Goal: Task Accomplishment & Management: Manage account settings

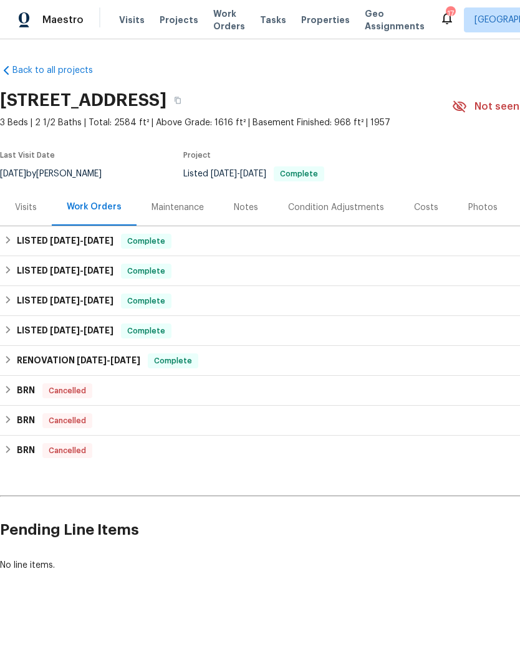
click at [128, 22] on span "Visits" at bounding box center [132, 20] width 26 height 12
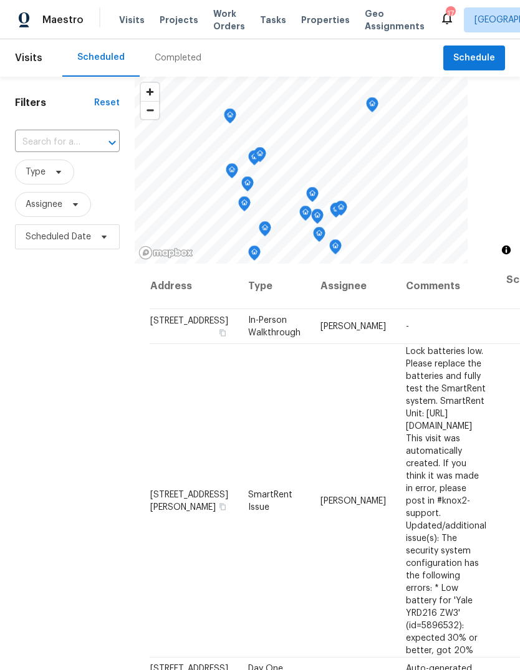
click at [309, 24] on span "Properties" at bounding box center [325, 20] width 49 height 12
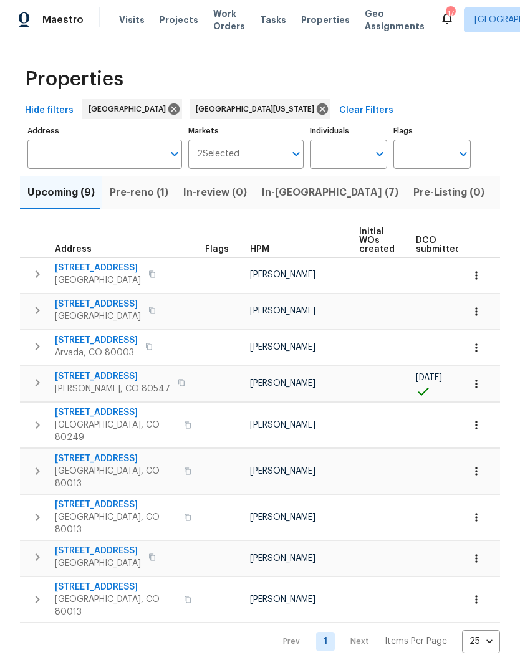
click at [283, 198] on span "In-[GEOGRAPHIC_DATA] (7)" at bounding box center [330, 192] width 136 height 17
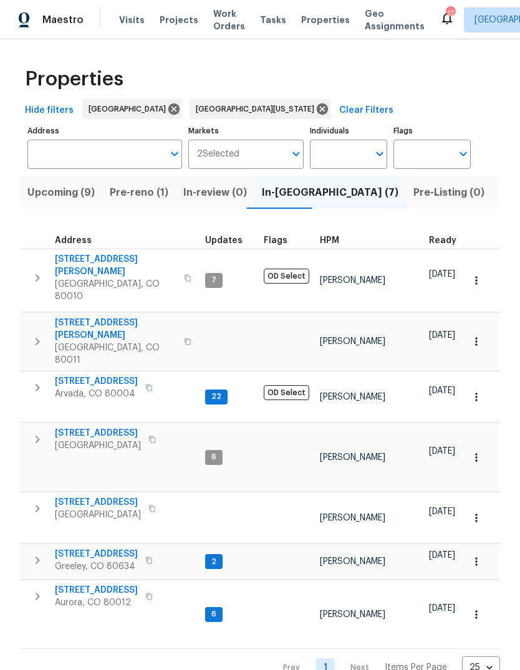
click at [332, 241] on span "HPM" at bounding box center [329, 240] width 19 height 9
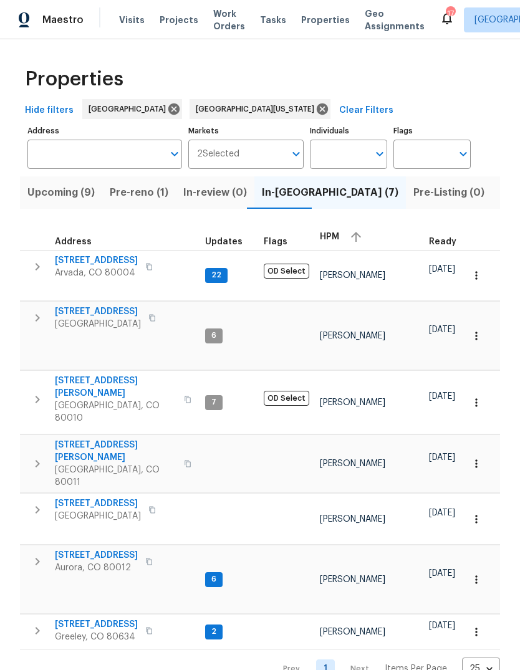
click at [96, 266] on span "[STREET_ADDRESS]" at bounding box center [96, 260] width 83 height 12
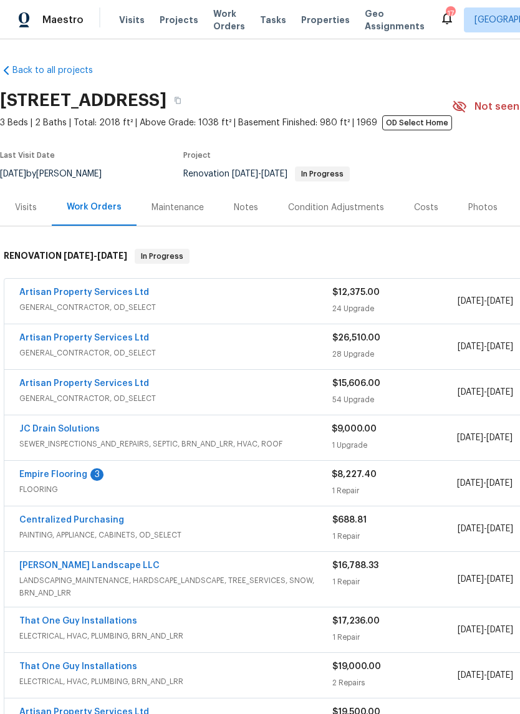
click at [249, 210] on div "Notes" at bounding box center [246, 207] width 24 height 12
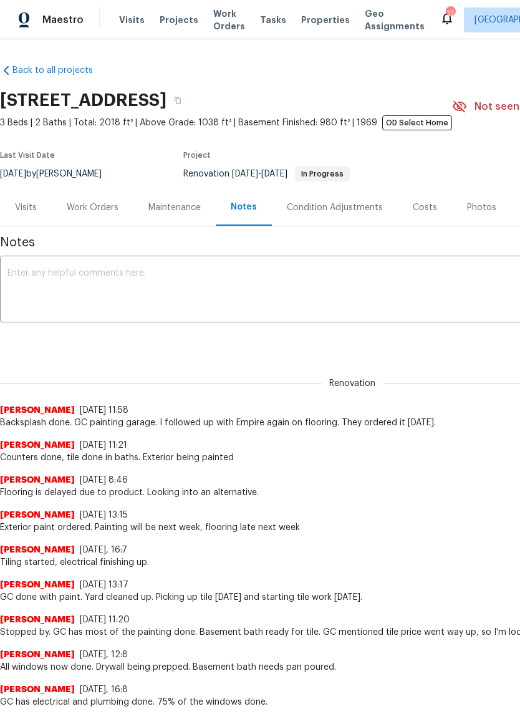
click at [355, 287] on textarea at bounding box center [351, 291] width 689 height 44
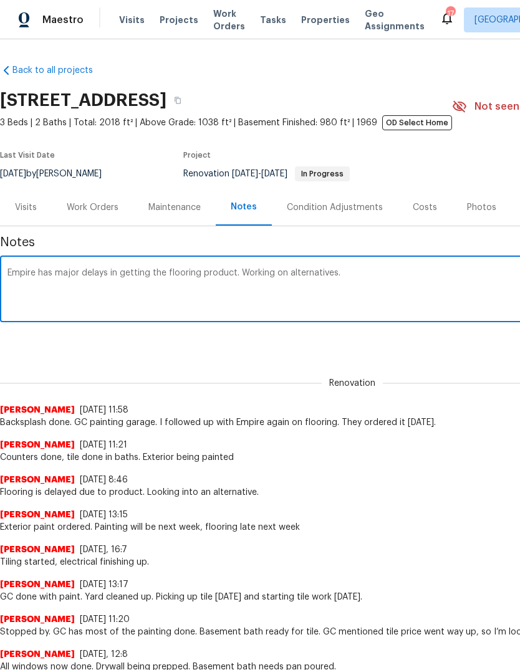
click at [314, 277] on textarea "Empire has major delays in getting the flooring product. Working on alternative…" at bounding box center [351, 291] width 689 height 44
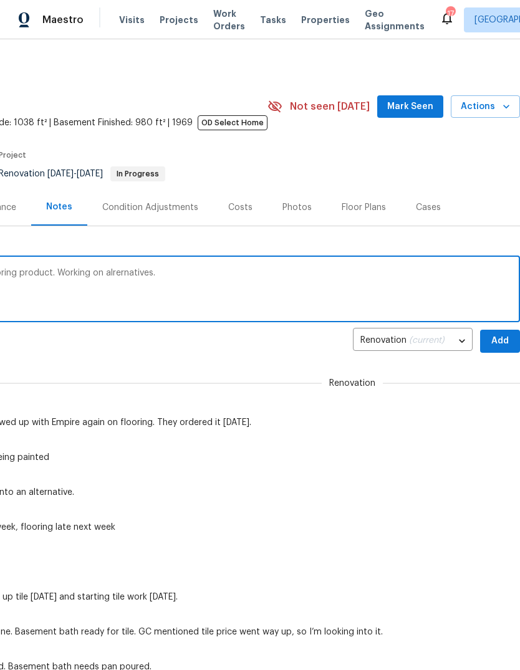
scroll to position [0, 184]
type textarea "Empire has major delays in getting the flooring product. Working on alrernative…"
click at [498, 340] on span "Add" at bounding box center [500, 341] width 20 height 16
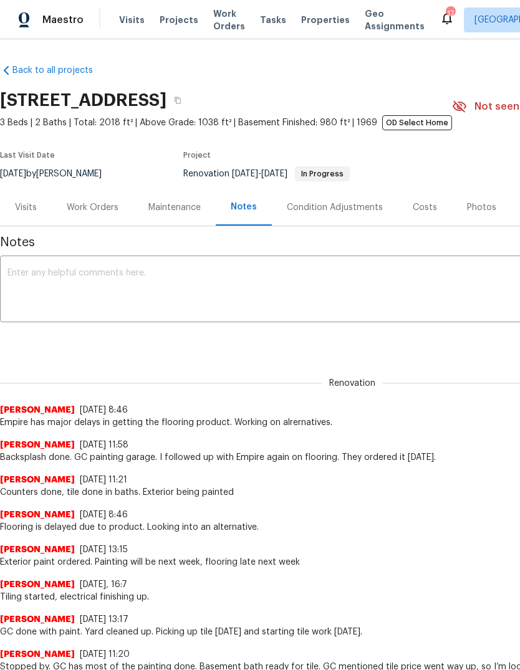
scroll to position [0, 0]
click at [97, 204] on div "Work Orders" at bounding box center [93, 207] width 52 height 12
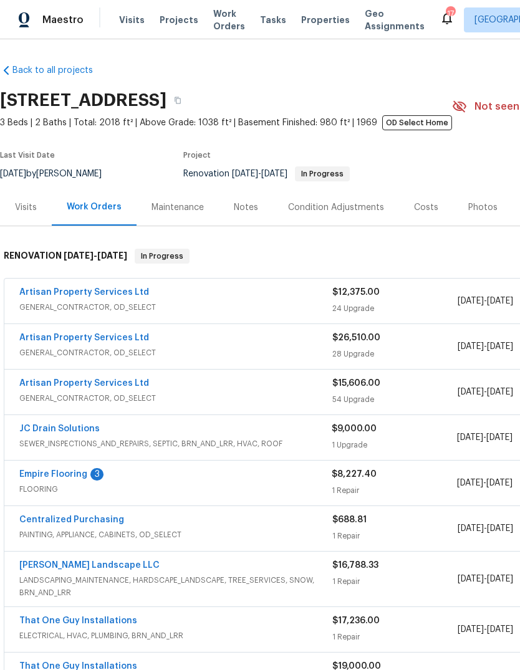
click at [127, 22] on span "Visits" at bounding box center [132, 20] width 26 height 12
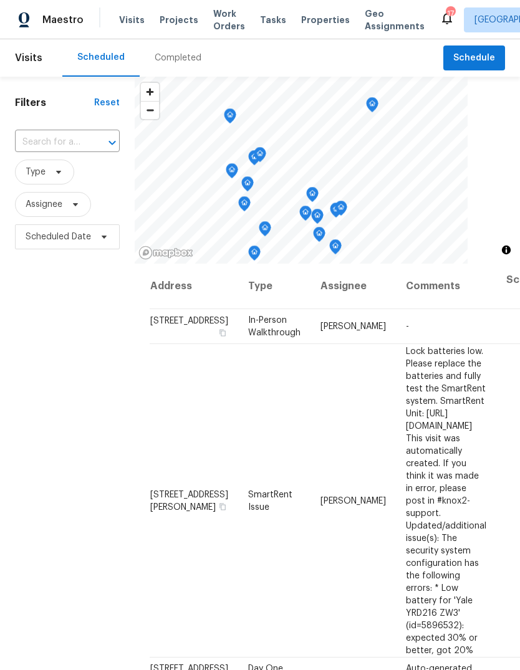
click at [312, 24] on span "Properties" at bounding box center [325, 20] width 49 height 12
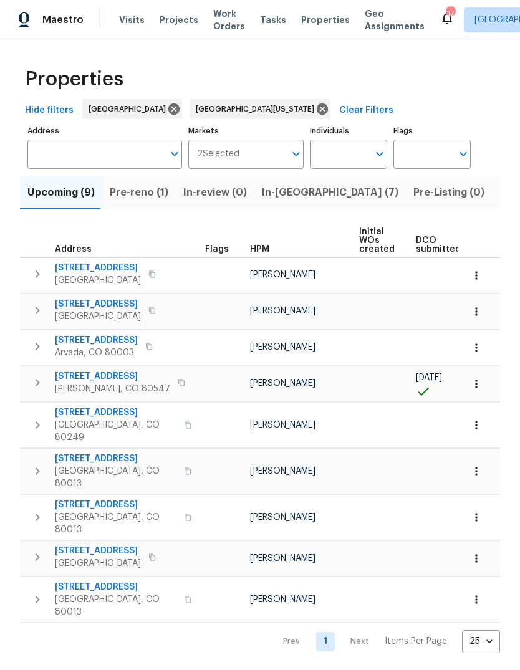
click at [282, 193] on span "In-[GEOGRAPHIC_DATA] (7)" at bounding box center [330, 192] width 136 height 17
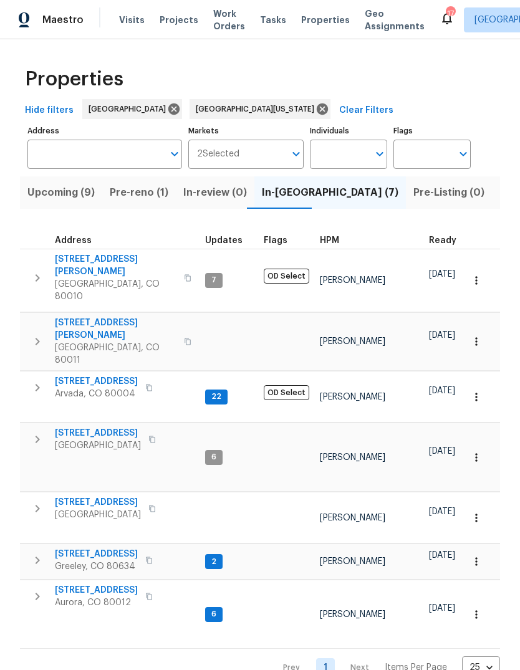
click at [330, 242] on span "HPM" at bounding box center [329, 240] width 19 height 9
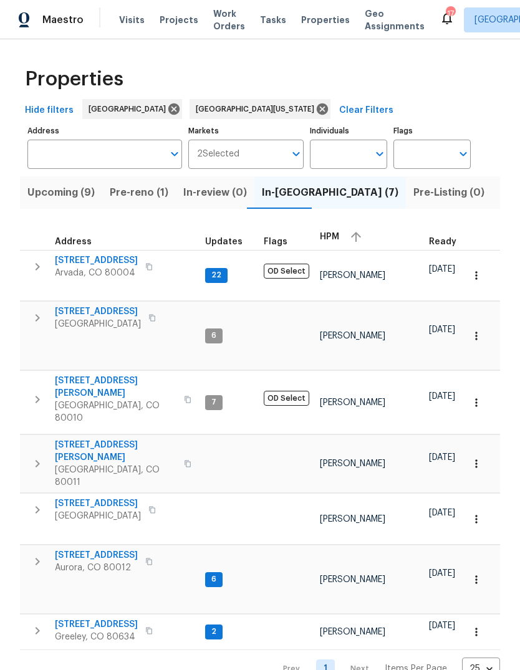
click at [105, 306] on span "[STREET_ADDRESS]" at bounding box center [98, 311] width 86 height 12
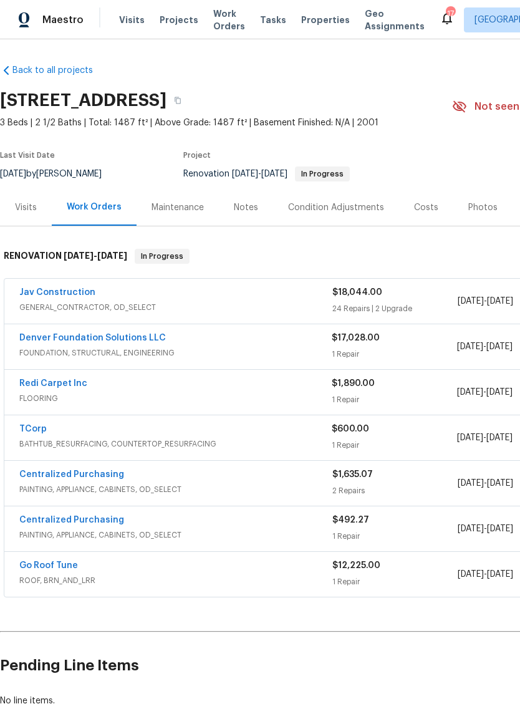
click at [249, 208] on div "Notes" at bounding box center [246, 207] width 24 height 12
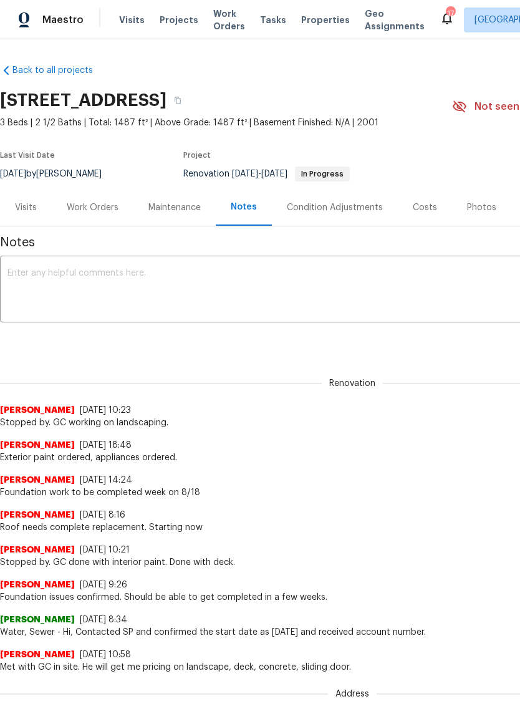
click at [225, 287] on textarea at bounding box center [351, 291] width 689 height 44
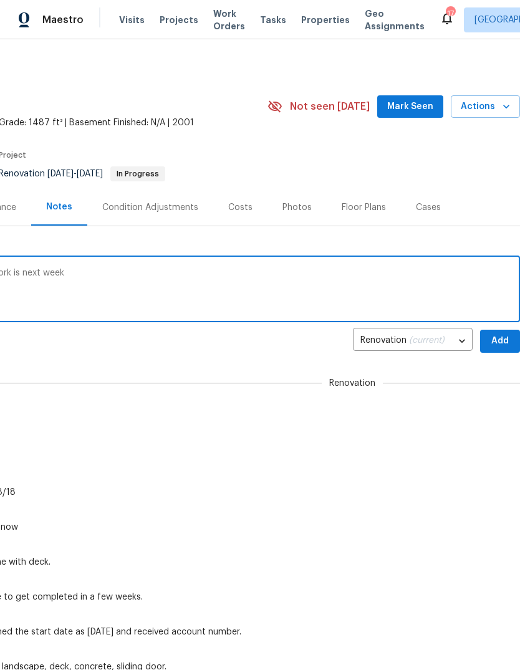
scroll to position [0, 184]
type textarea "GC done with exterior paint. Foundation work is next week"
click at [499, 342] on span "Add" at bounding box center [500, 341] width 20 height 16
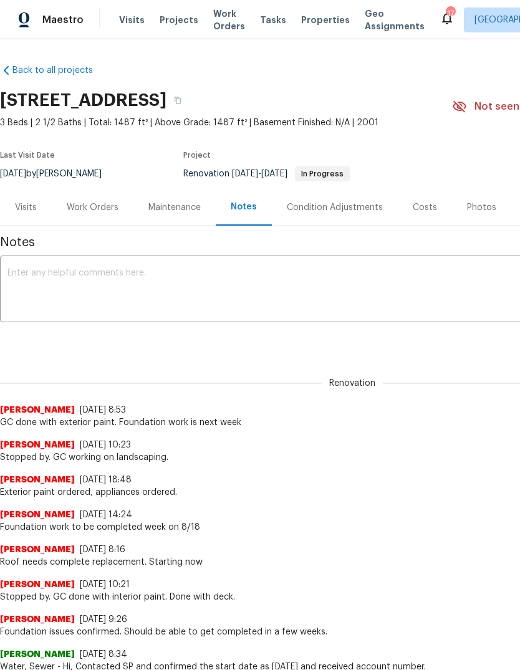
scroll to position [0, 0]
click at [101, 209] on div "Work Orders" at bounding box center [93, 207] width 52 height 12
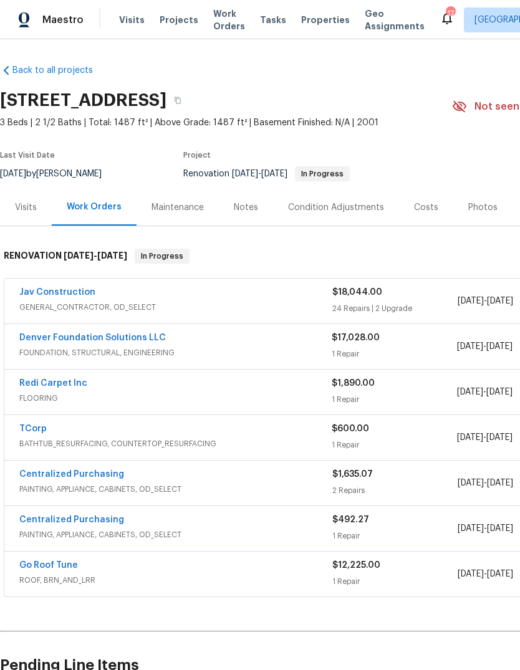
click at [71, 294] on link "Jav Construction" at bounding box center [57, 292] width 76 height 9
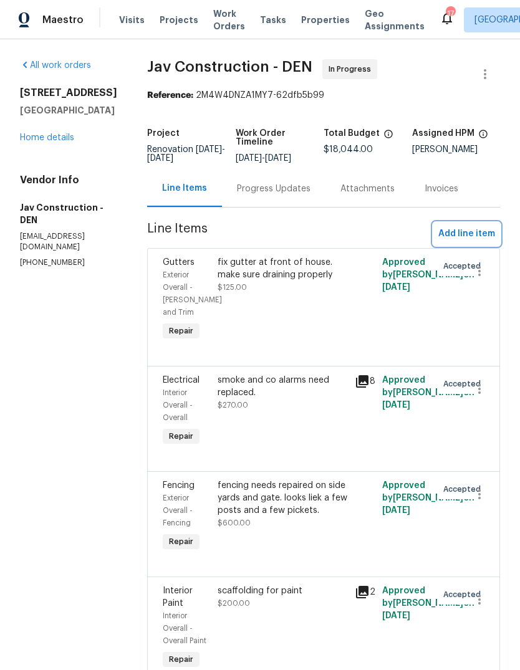
click at [467, 231] on span "Add line item" at bounding box center [466, 234] width 57 height 16
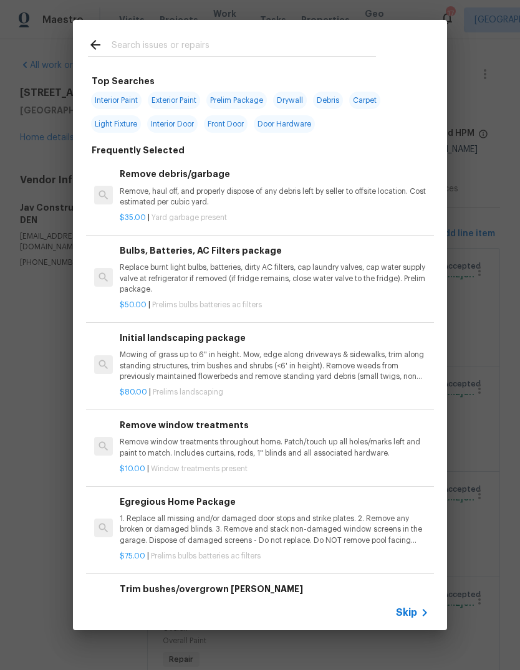
click at [412, 610] on span "Skip" at bounding box center [406, 612] width 21 height 12
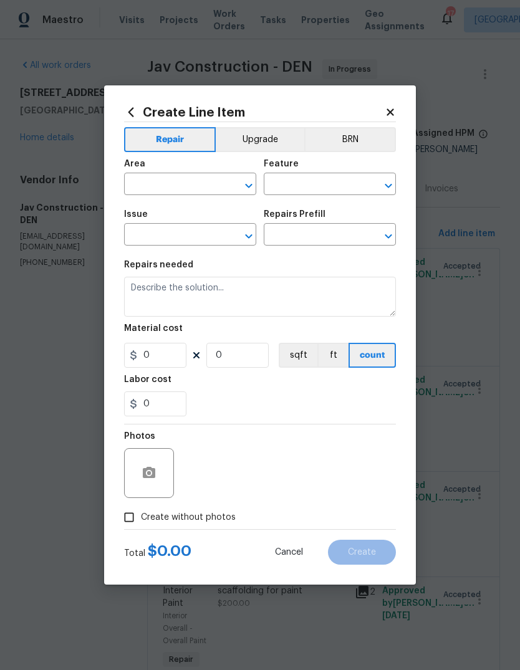
click at [191, 182] on input "text" at bounding box center [172, 185] width 97 height 19
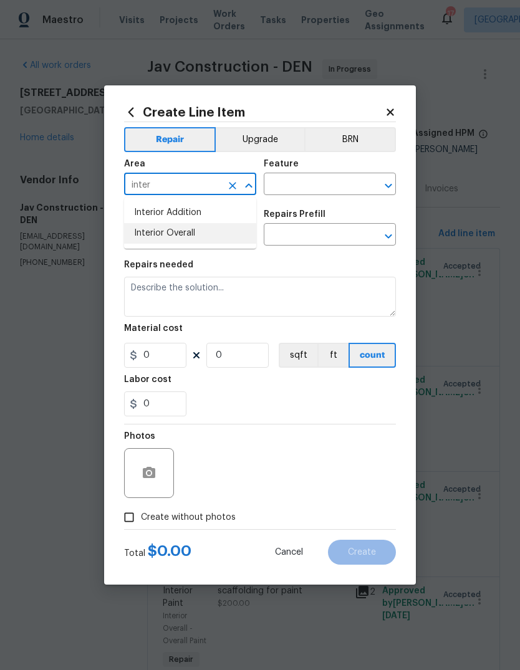
click at [188, 232] on li "Interior Overall" at bounding box center [190, 233] width 132 height 21
type input "Interior Overall"
click at [313, 186] on input "text" at bounding box center [312, 185] width 97 height 19
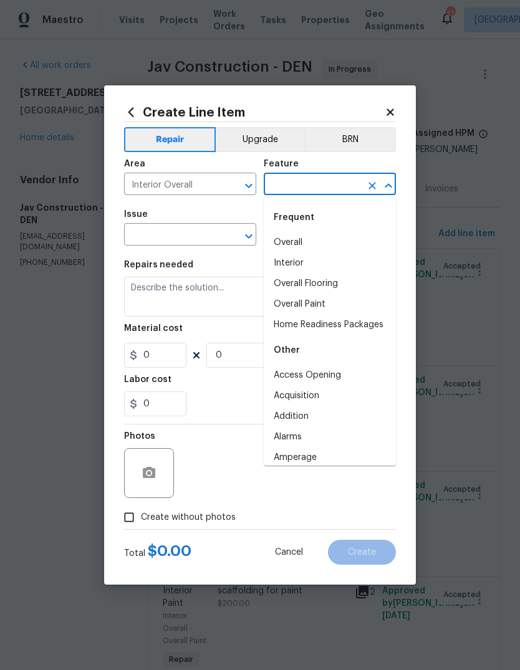
click at [299, 243] on li "Overall" at bounding box center [330, 242] width 132 height 21
type input "Overall"
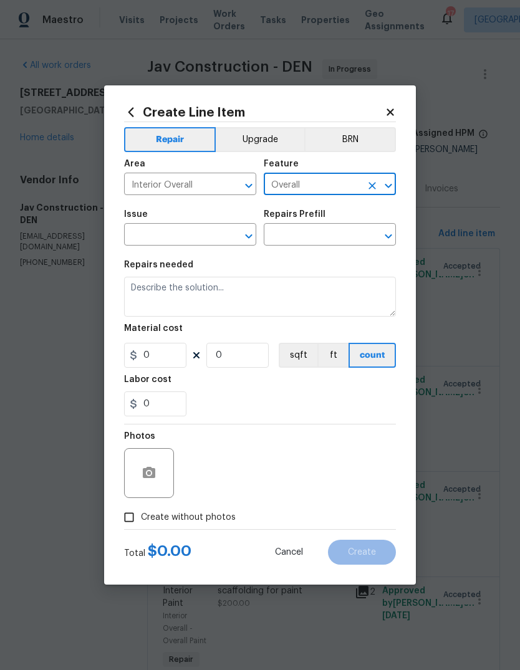
click at [179, 239] on input "text" at bounding box center [172, 235] width 97 height 19
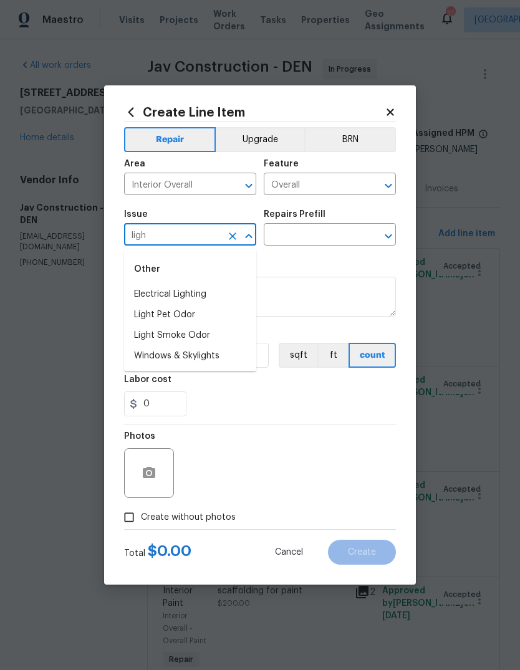
click at [194, 294] on li "Electrical Lighting" at bounding box center [190, 294] width 132 height 21
type input "Electrical Lighting"
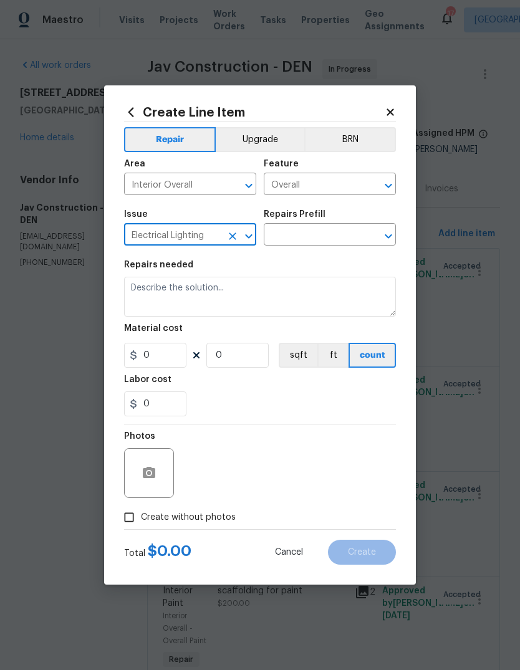
click at [312, 231] on input "text" at bounding box center [312, 235] width 97 height 19
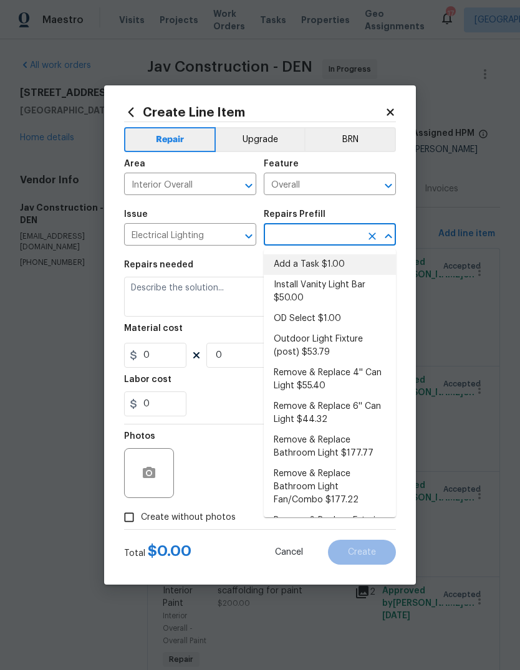
click at [317, 264] on li "Add a Task $1.00" at bounding box center [330, 264] width 132 height 21
type input "Add a Task $1.00"
type textarea "HPM to detail"
type input "1"
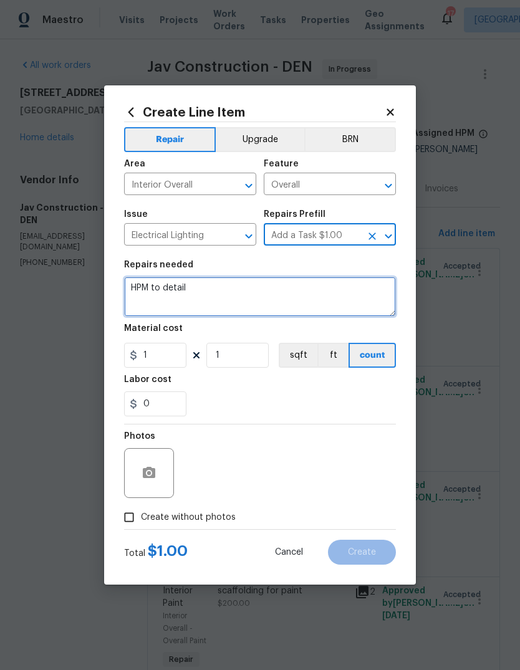
click at [222, 294] on textarea "HPM to detail" at bounding box center [260, 297] width 272 height 40
click at [222, 290] on textarea "HPM to detail" at bounding box center [260, 297] width 272 height 40
click at [222, 289] on textarea "HPM to detail" at bounding box center [260, 297] width 272 height 40
click at [213, 304] on textarea "HPM to detail" at bounding box center [260, 297] width 272 height 40
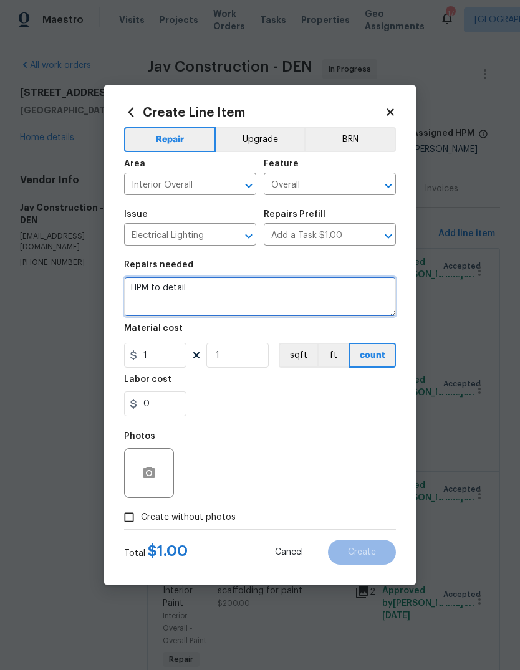
click at [212, 304] on textarea "HPM to detail" at bounding box center [260, 297] width 272 height 40
click at [216, 302] on textarea "HPM to detail" at bounding box center [260, 297] width 272 height 40
type textarea "H"
type textarea "Replace the 2 broken ceiling fans. Use the same white ones we typically use wit…"
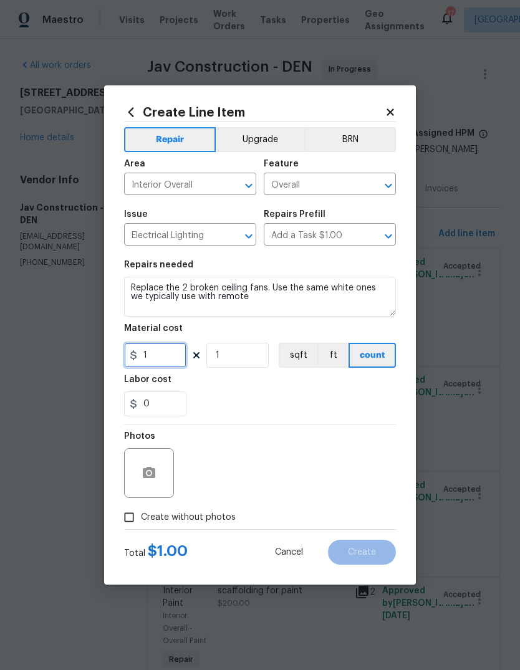
click at [168, 361] on input "1" at bounding box center [155, 355] width 62 height 25
type input "200"
click at [243, 361] on input "1" at bounding box center [237, 355] width 62 height 25
type input "2"
click at [269, 394] on div "0" at bounding box center [260, 403] width 272 height 25
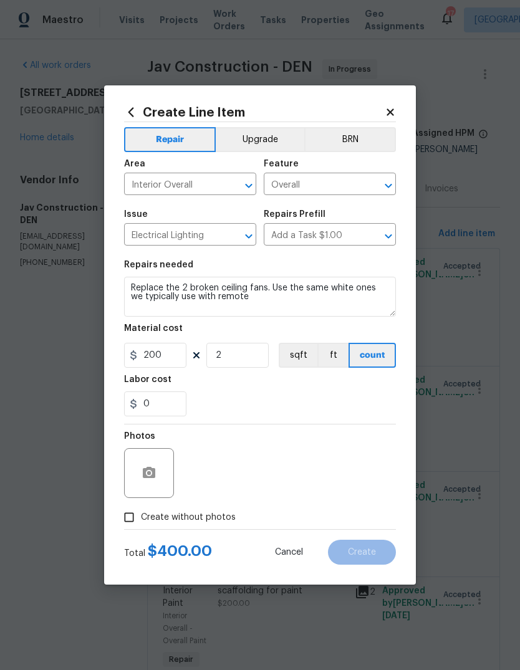
click at [139, 520] on input "Create without photos" at bounding box center [129, 517] width 24 height 24
checkbox input "true"
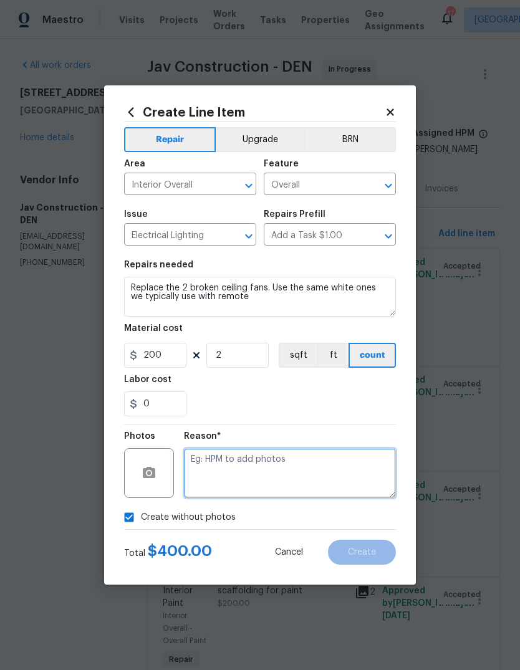
click at [254, 471] on textarea at bounding box center [290, 473] width 212 height 50
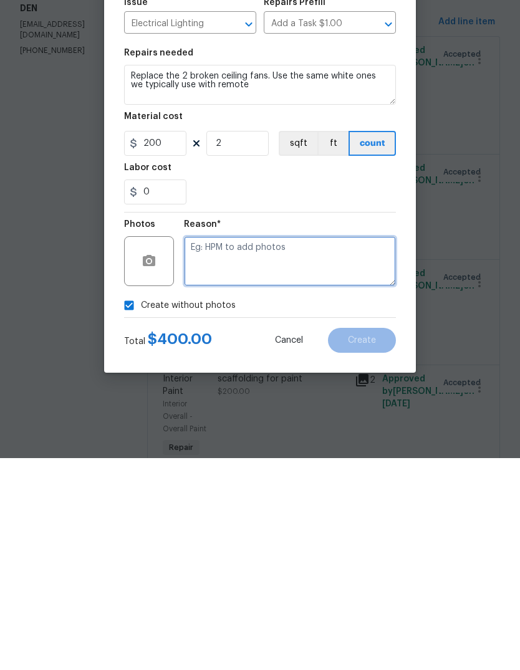
scroll to position [33, 0]
type textarea "To add"
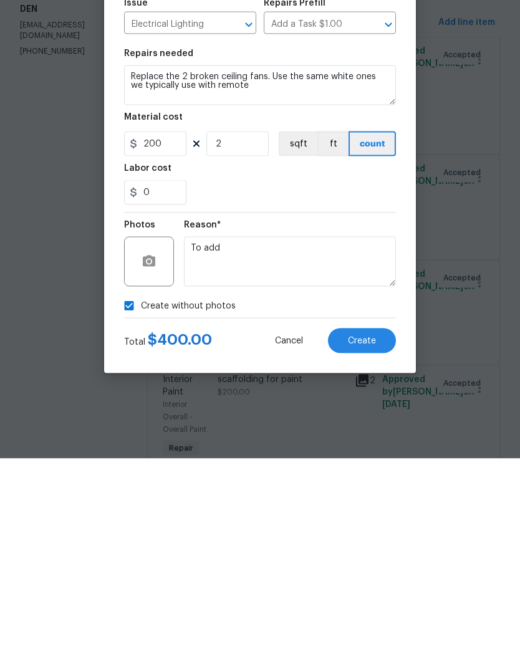
click at [370, 540] on button "Create" at bounding box center [362, 552] width 68 height 25
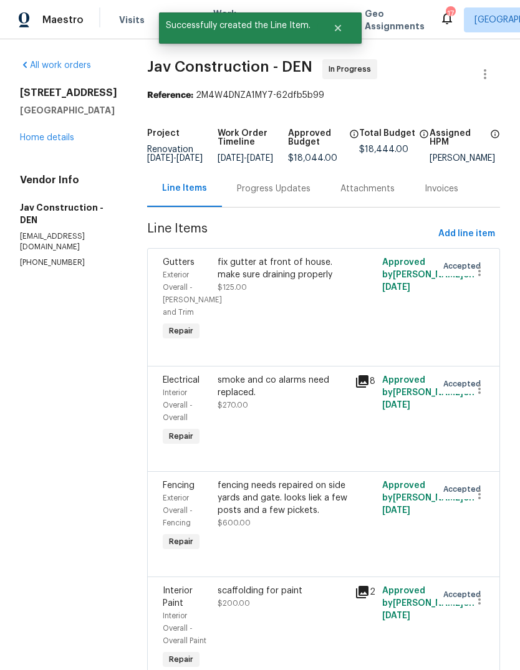
scroll to position [0, 0]
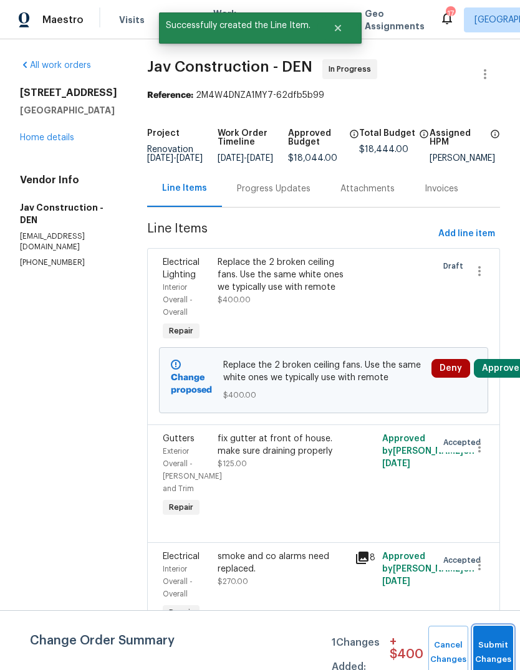
click at [488, 645] on button "Submit Changes" at bounding box center [493, 653] width 40 height 54
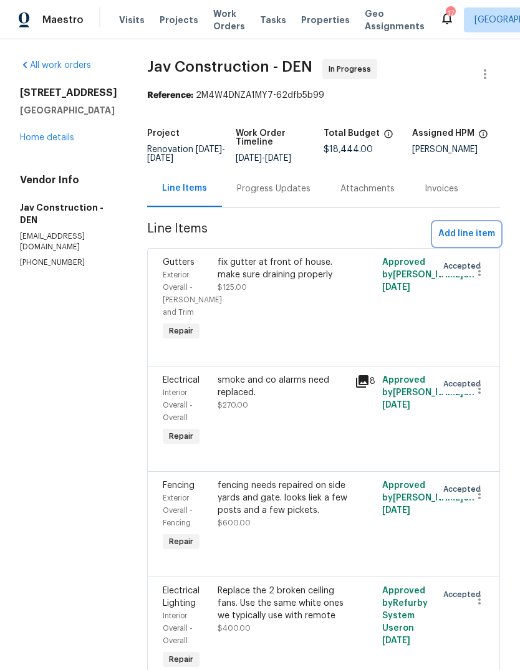
click at [464, 236] on span "Add line item" at bounding box center [466, 234] width 57 height 16
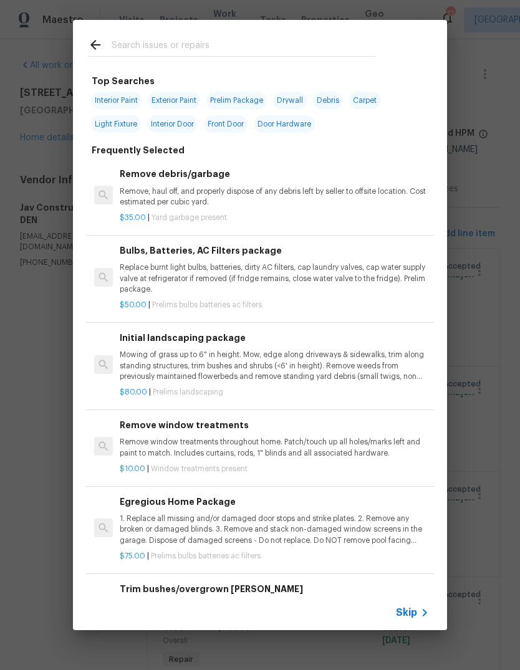
click at [413, 610] on span "Skip" at bounding box center [406, 612] width 21 height 12
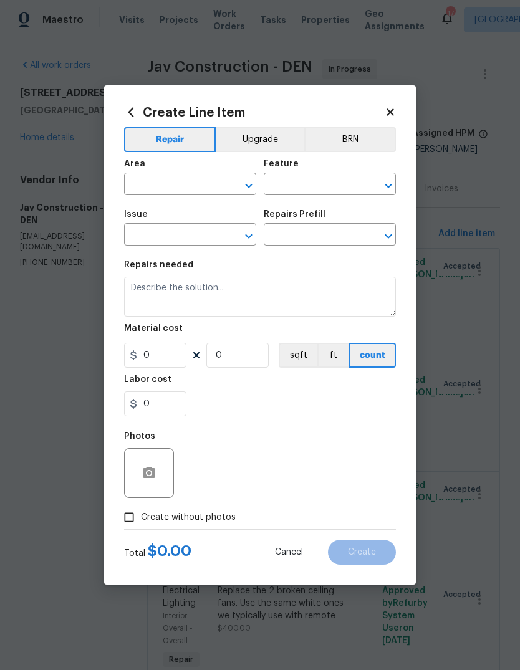
click at [184, 184] on input "text" at bounding box center [172, 185] width 97 height 19
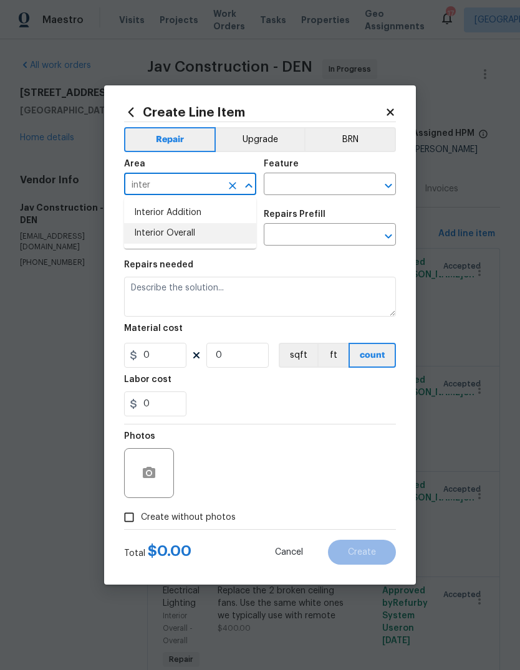
click at [187, 232] on li "Interior Overall" at bounding box center [190, 233] width 132 height 21
type input "Interior Overall"
click at [306, 184] on input "text" at bounding box center [312, 185] width 97 height 19
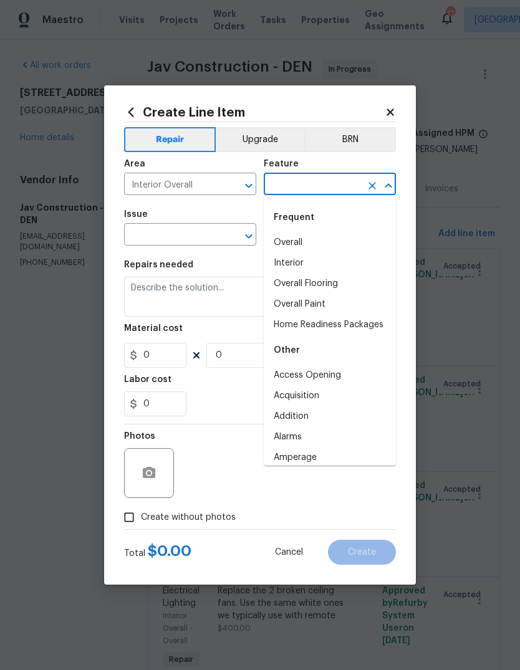
click at [299, 241] on li "Overall" at bounding box center [330, 242] width 132 height 21
type input "Overall"
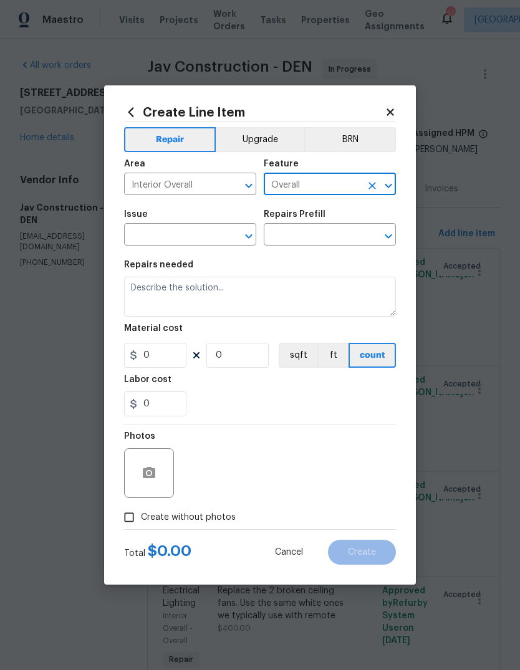
click at [194, 237] on input "text" at bounding box center [172, 235] width 97 height 19
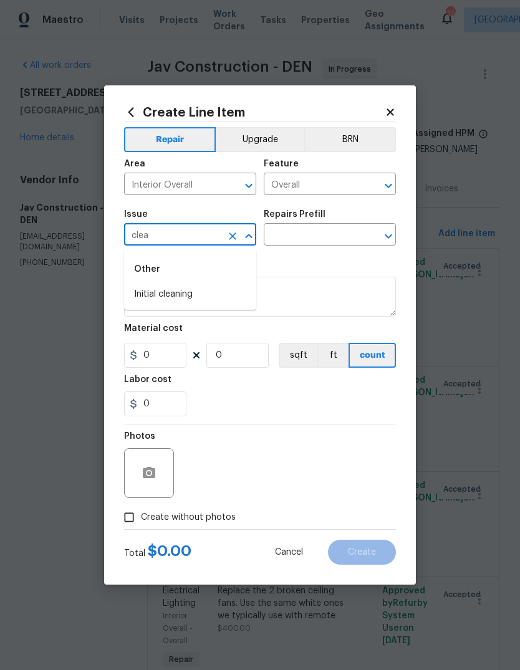
click at [180, 295] on li "Initial cleaning" at bounding box center [190, 294] width 132 height 21
type input "Initial cleaning"
click at [312, 239] on input "text" at bounding box center [312, 235] width 97 height 19
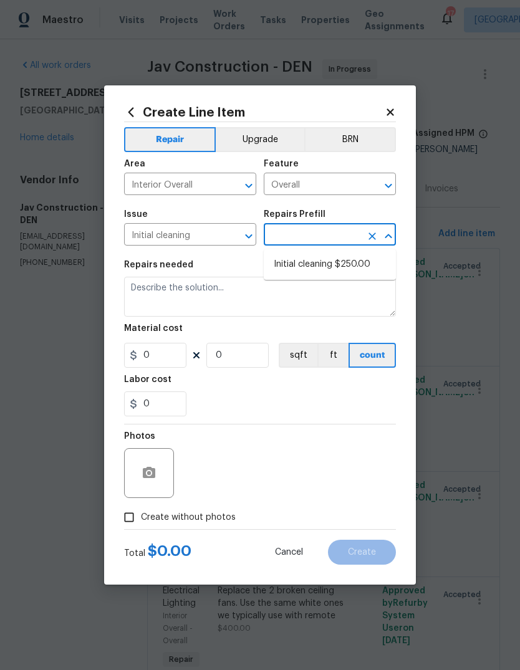
click at [317, 266] on li "Initial cleaning $250.00" at bounding box center [330, 264] width 132 height 21
type input "Initial cleaning $250.00"
type input "Home Readiness Packages"
type textarea "1. Wipe down exterior doors and trim. 2. Clean out all exterior light fixtures …"
type input "1"
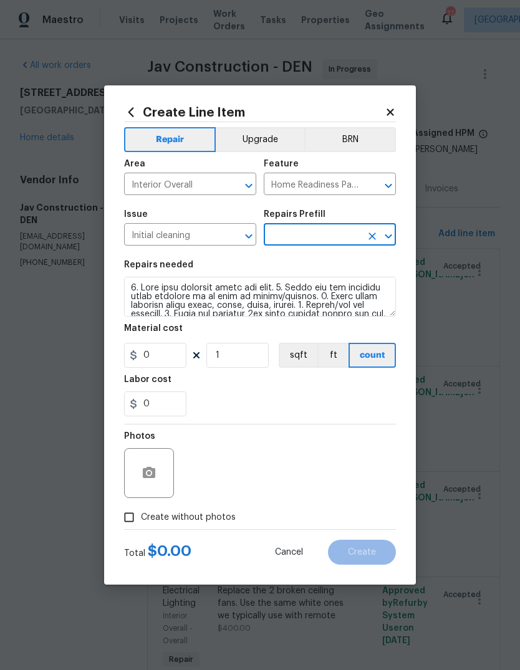
type input "Initial cleaning $250.00"
type input "250"
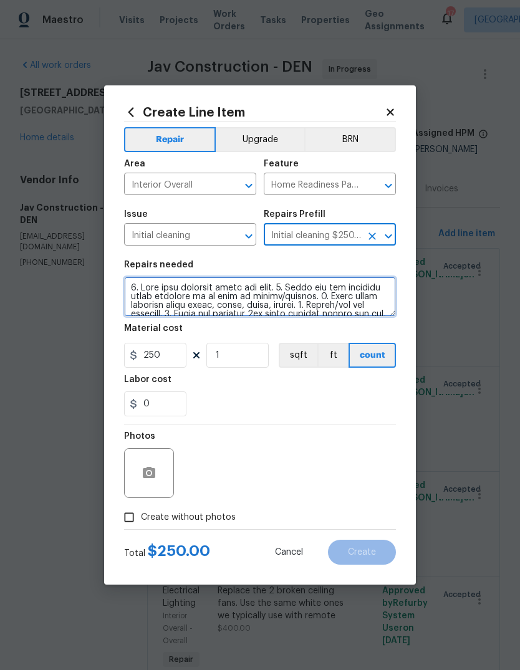
click at [211, 299] on textarea at bounding box center [260, 297] width 272 height 40
click at [210, 299] on textarea at bounding box center [260, 297] width 272 height 40
click at [211, 292] on textarea at bounding box center [260, 297] width 272 height 40
click at [212, 295] on textarea at bounding box center [260, 297] width 272 height 40
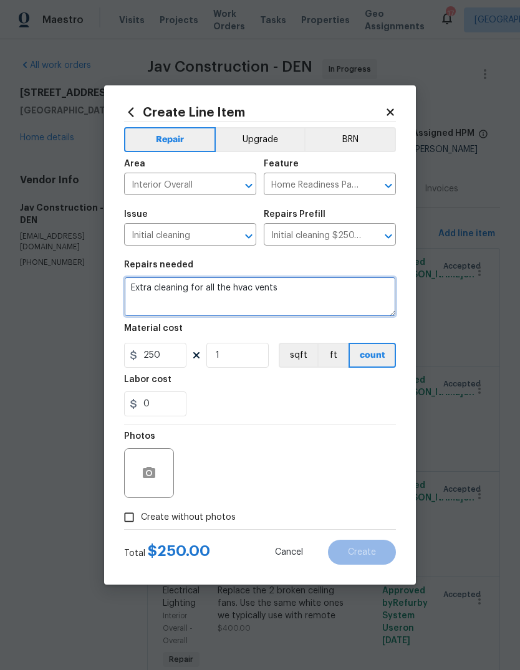
type textarea "Extra cleaning for all the hvac vents"
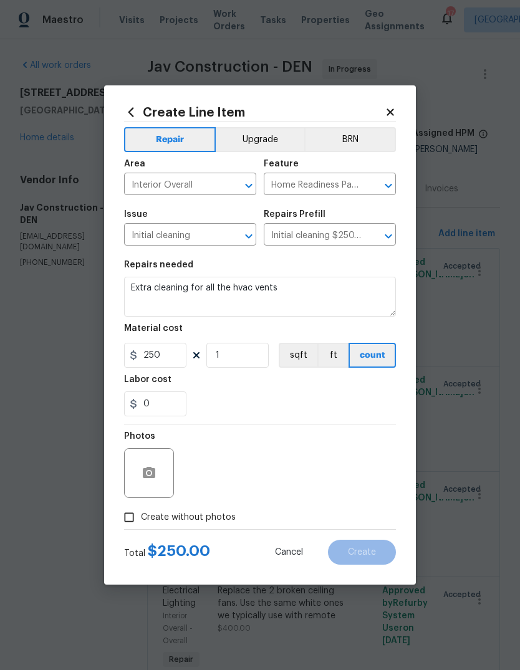
click at [239, 398] on div "0" at bounding box center [260, 403] width 272 height 25
click at [173, 358] on input "250" at bounding box center [155, 355] width 62 height 25
type input "100"
click at [303, 390] on div "Labor cost" at bounding box center [260, 383] width 272 height 16
click at [175, 519] on span "Create without photos" at bounding box center [188, 517] width 95 height 13
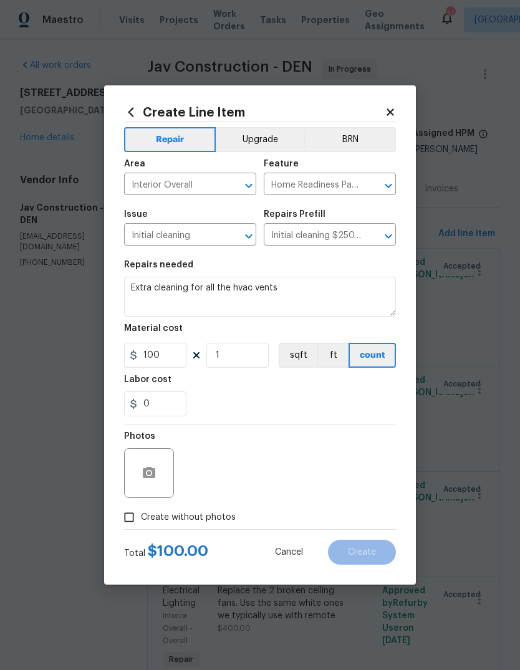
click at [141, 519] on input "Create without photos" at bounding box center [129, 517] width 24 height 24
checkbox input "true"
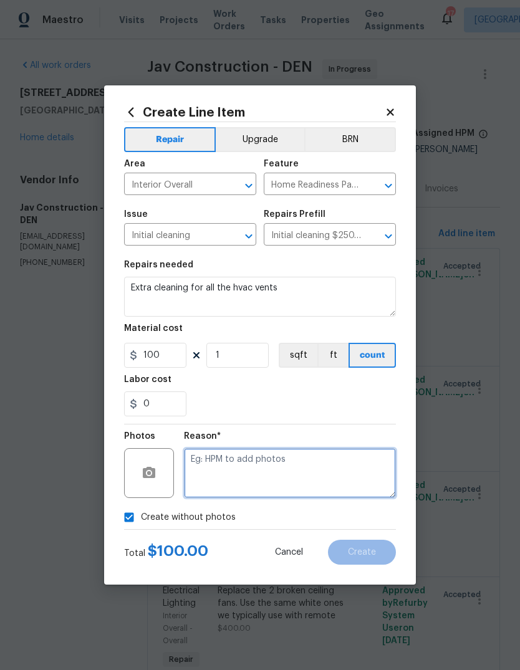
click at [256, 476] on textarea at bounding box center [290, 473] width 212 height 50
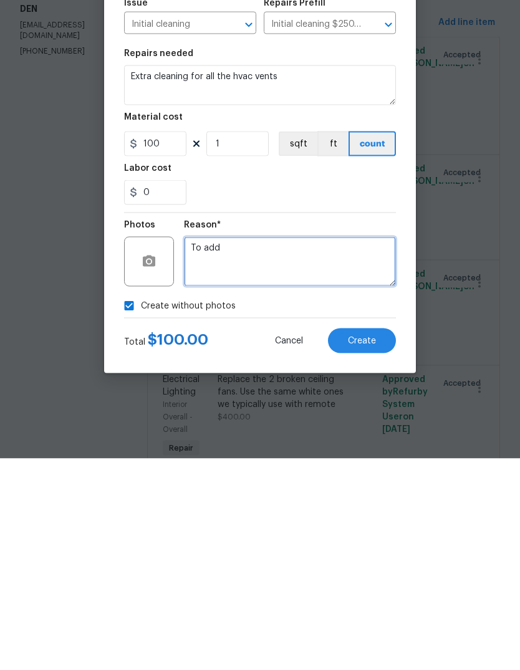
type textarea "To add"
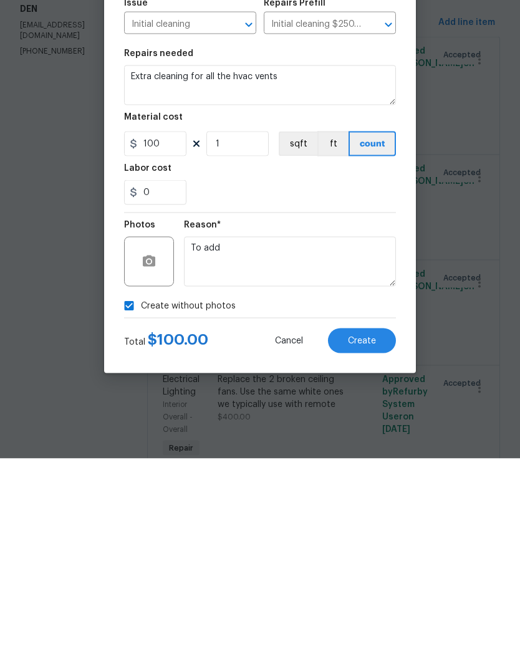
click at [363, 548] on span "Create" at bounding box center [362, 552] width 28 height 9
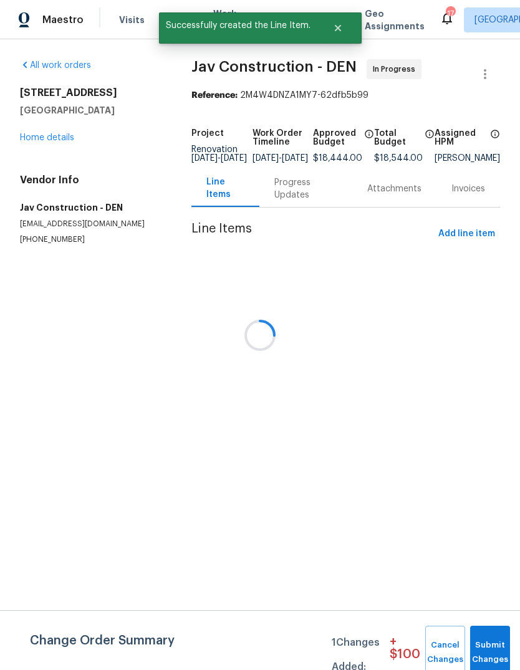
scroll to position [0, 0]
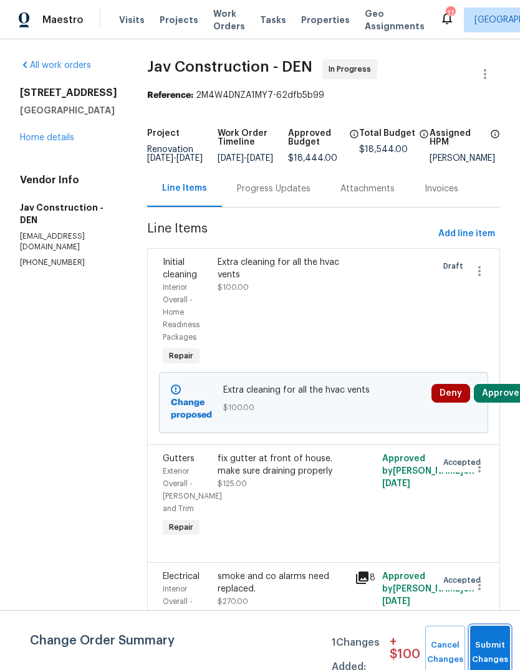
click at [487, 639] on button "Submit Changes" at bounding box center [490, 653] width 40 height 54
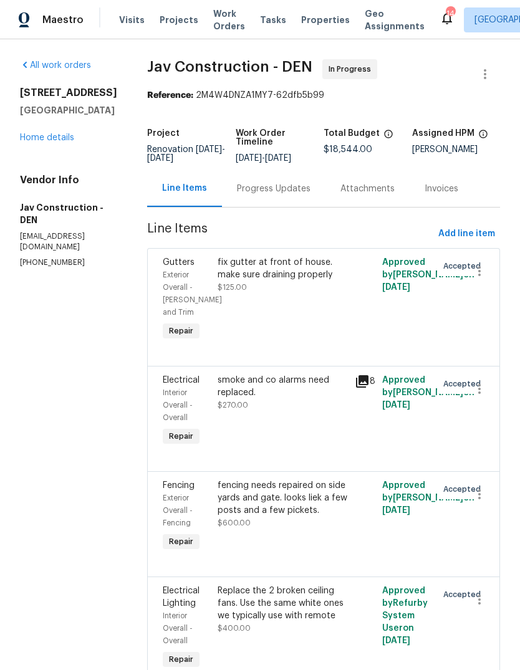
click at [50, 134] on link "Home details" at bounding box center [47, 137] width 54 height 9
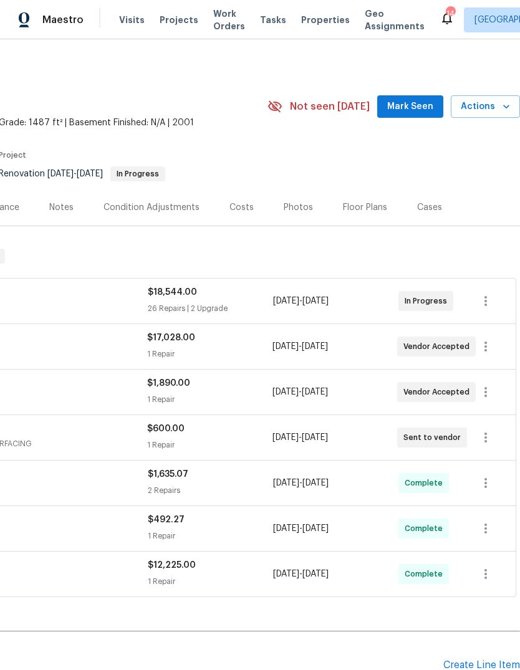
scroll to position [0, 184]
click at [490, 347] on icon "button" at bounding box center [485, 346] width 15 height 15
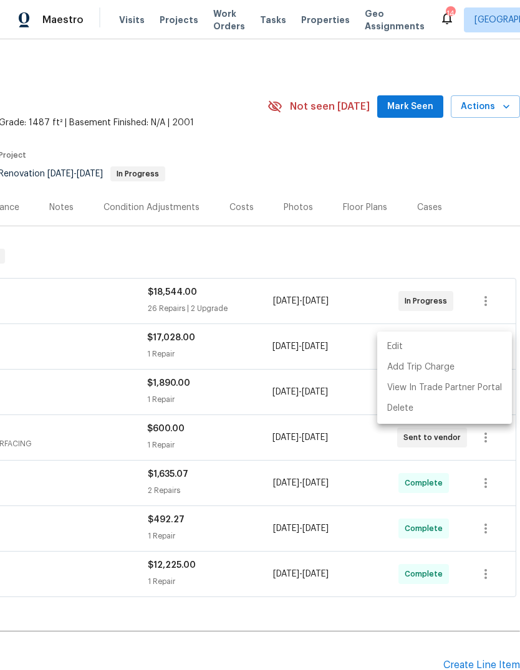
click at [408, 347] on li "Edit" at bounding box center [444, 347] width 135 height 21
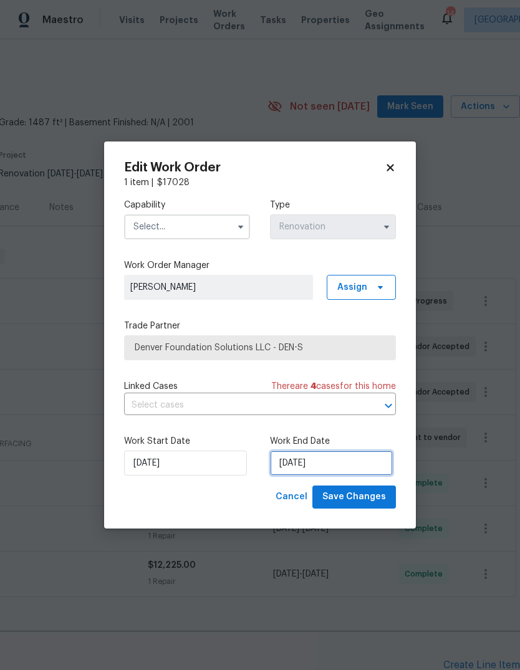
click at [337, 464] on input "[DATE]" at bounding box center [331, 463] width 123 height 25
select select "7"
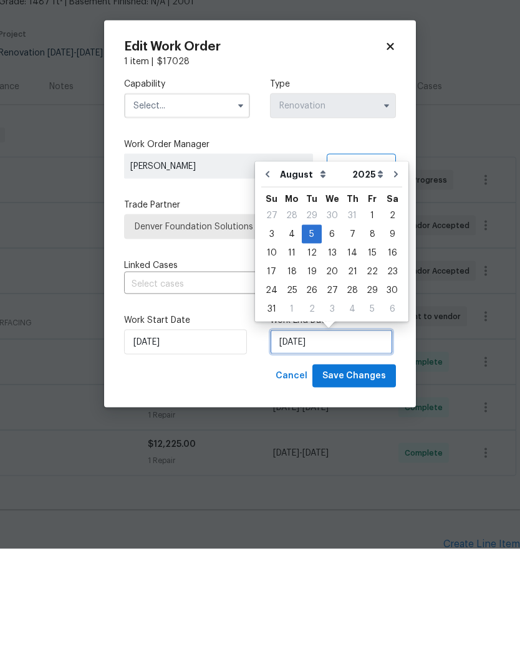
scroll to position [23, 0]
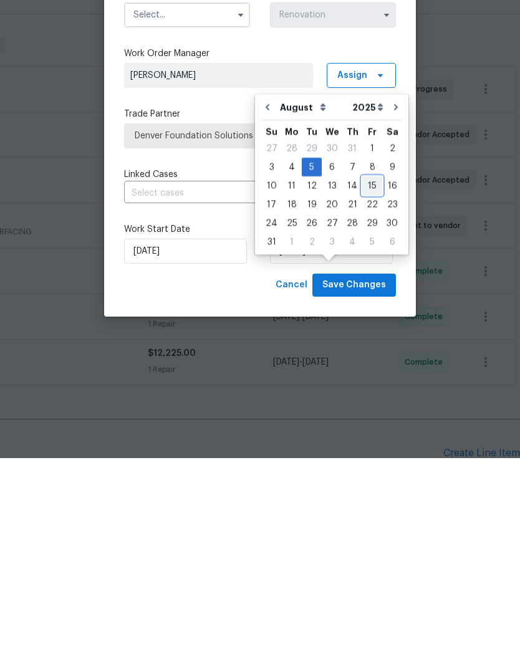
click at [368, 389] on div "15" at bounding box center [372, 397] width 20 height 17
type input "8/15/2025"
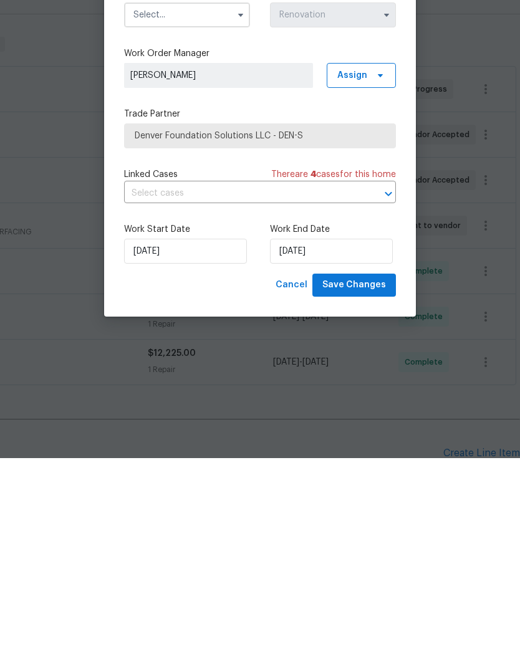
scroll to position [47, 0]
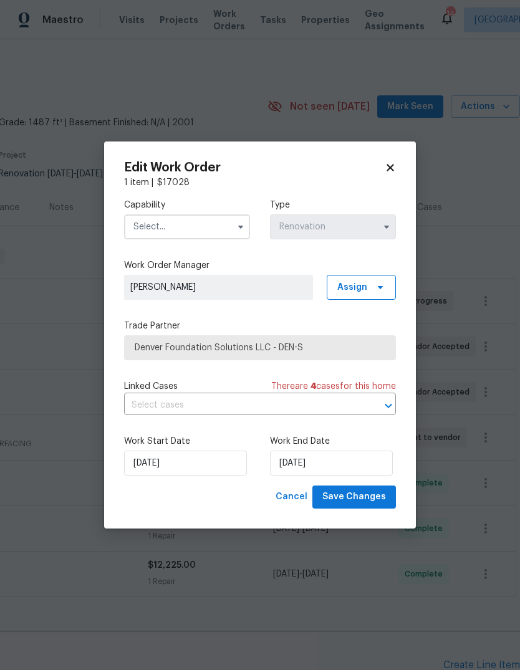
click at [237, 231] on button "button" at bounding box center [240, 226] width 15 height 15
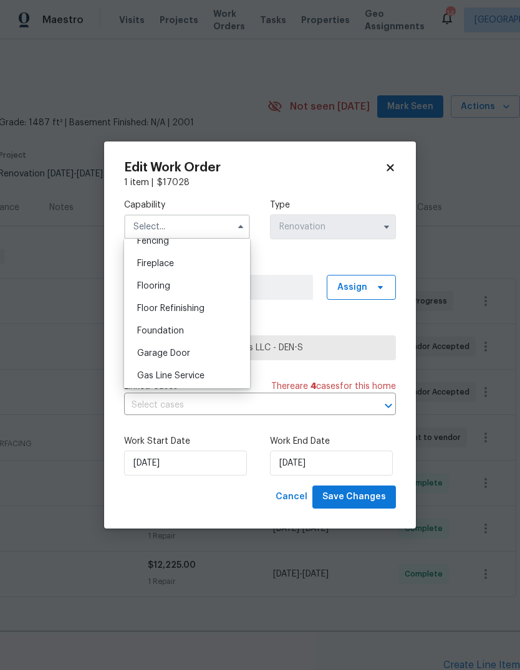
scroll to position [444, 0]
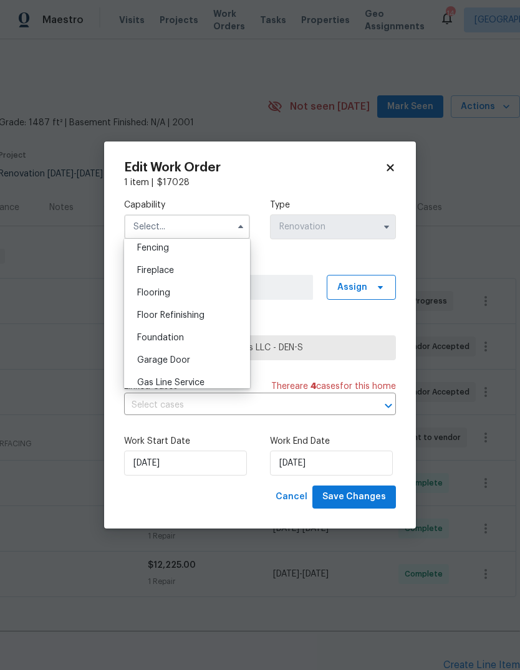
click at [181, 343] on div "Foundation" at bounding box center [187, 338] width 120 height 22
type input "Foundation"
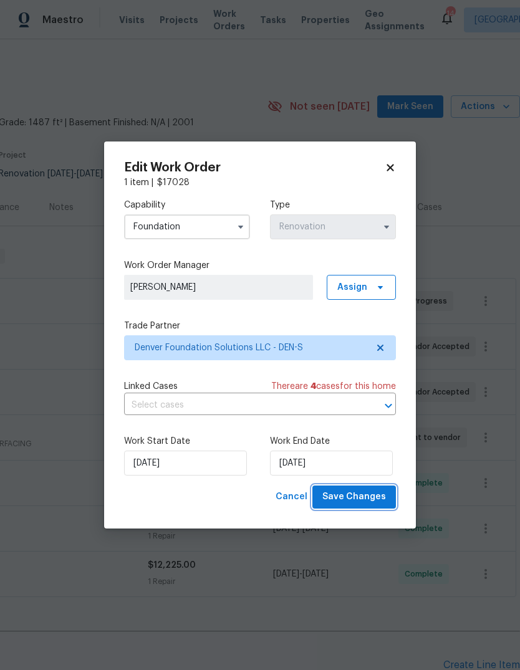
click at [363, 497] on span "Save Changes" at bounding box center [354, 497] width 64 height 16
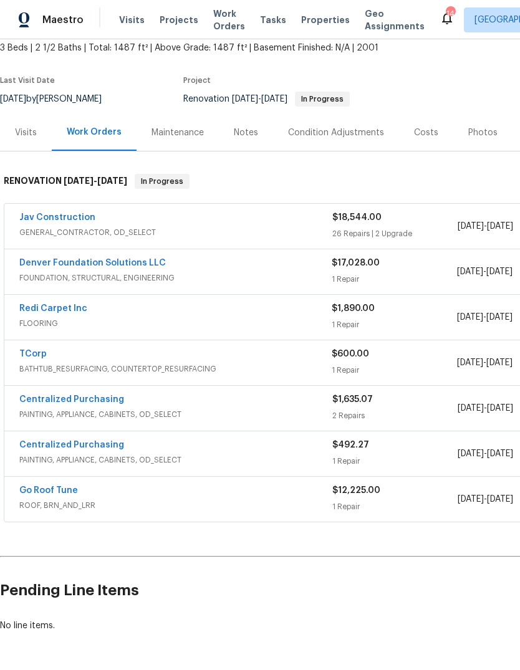
scroll to position [74, 0]
click at [34, 350] on link "TCorp" at bounding box center [32, 354] width 27 height 9
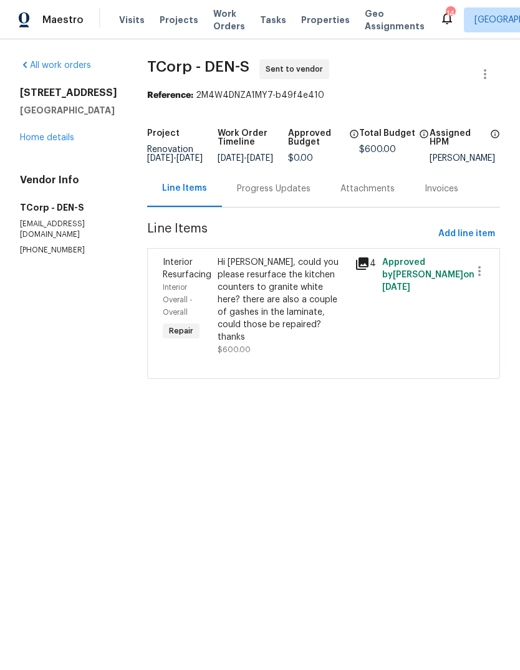
click at [264, 195] on div "Progress Updates" at bounding box center [274, 189] width 74 height 12
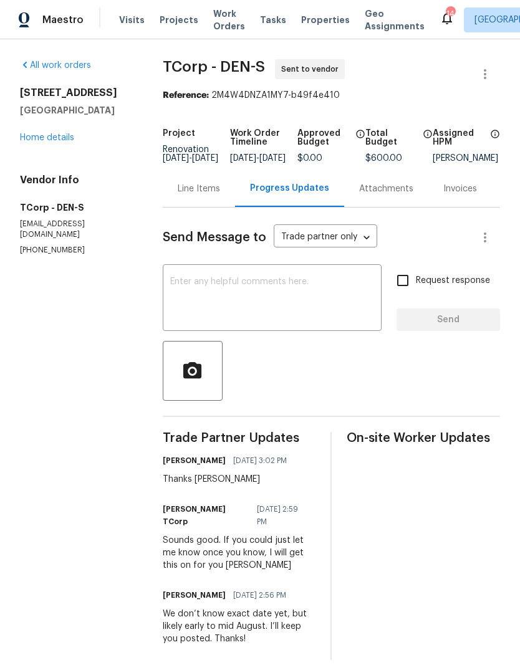
scroll to position [22, 0]
click at [270, 277] on textarea at bounding box center [272, 299] width 204 height 44
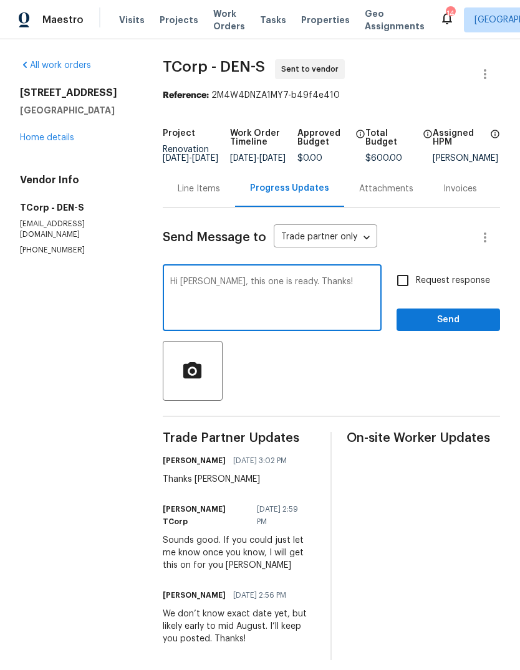
type textarea "Hi Jodi, this one is ready. Thanks!"
click at [448, 312] on span "Send" at bounding box center [448, 320] width 84 height 16
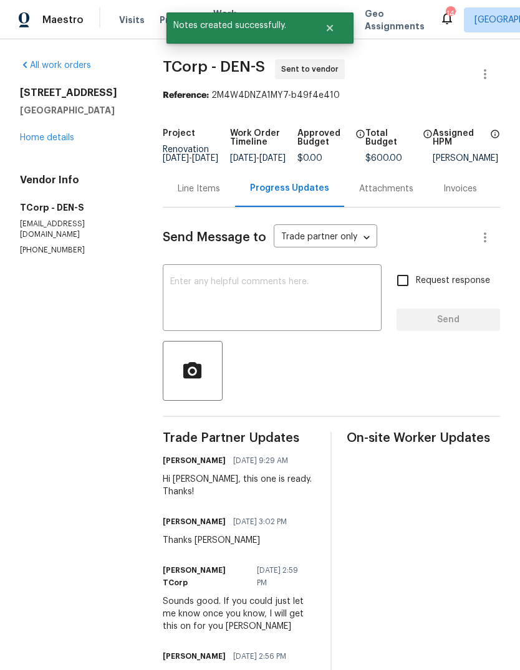
click at [43, 140] on link "Home details" at bounding box center [47, 137] width 54 height 9
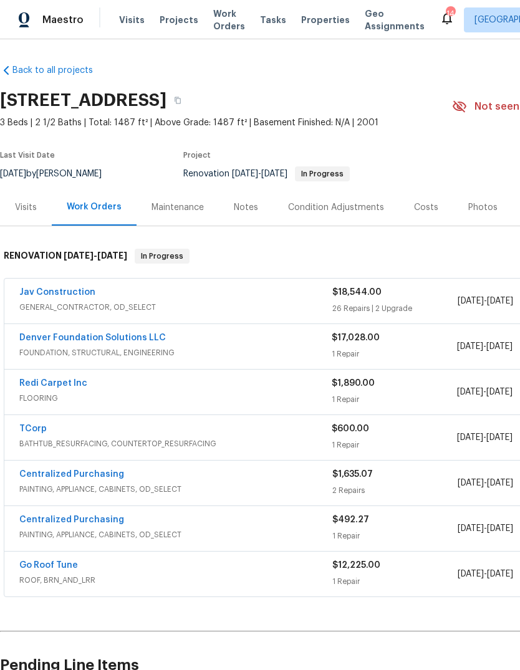
click at [64, 381] on link "Redi Carpet Inc" at bounding box center [53, 383] width 68 height 9
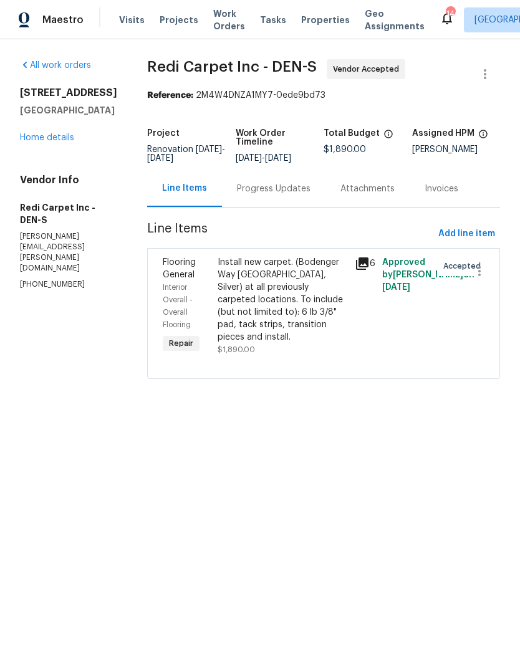
click at [50, 135] on link "Home details" at bounding box center [47, 137] width 54 height 9
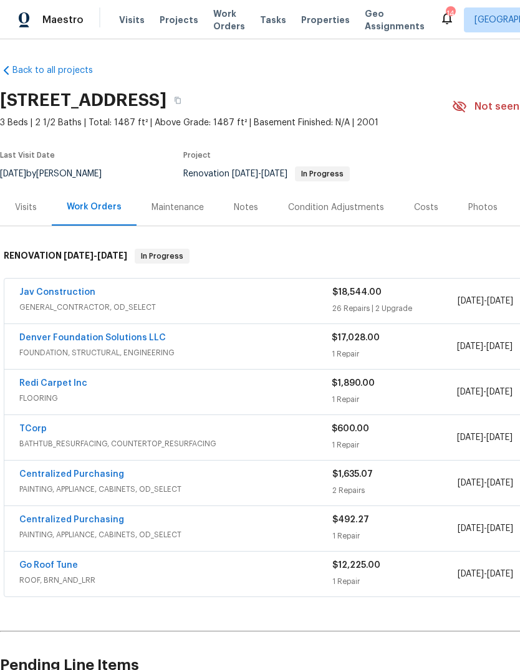
click at [424, 206] on div "Costs" at bounding box center [426, 207] width 24 height 12
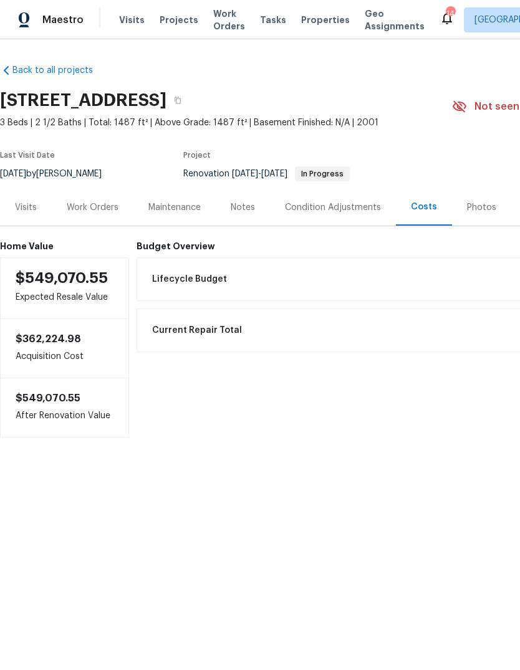
click at [101, 203] on div "Work Orders" at bounding box center [93, 207] width 52 height 12
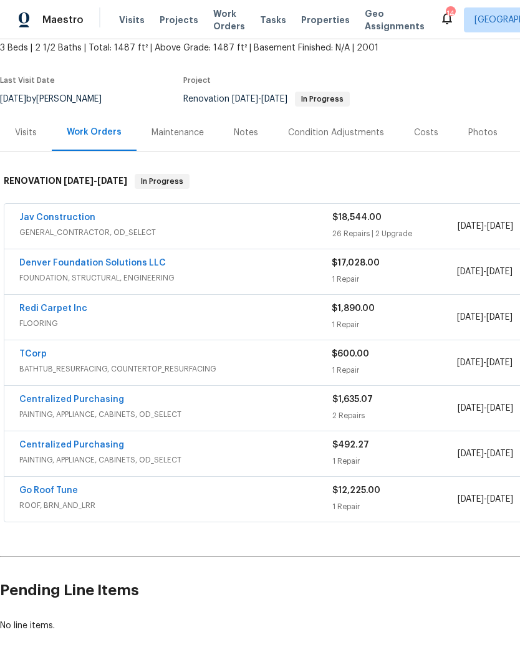
scroll to position [74, 0]
click at [26, 132] on div "Visits" at bounding box center [26, 133] width 22 height 12
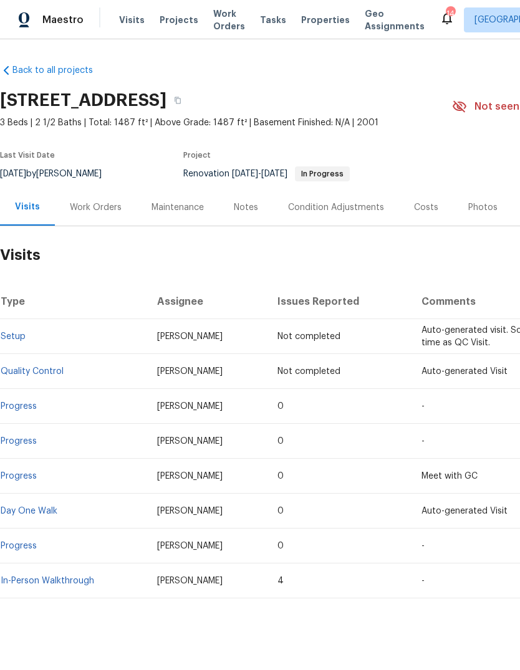
click at [103, 201] on div "Work Orders" at bounding box center [96, 207] width 52 height 12
